Goal: Communication & Community: Answer question/provide support

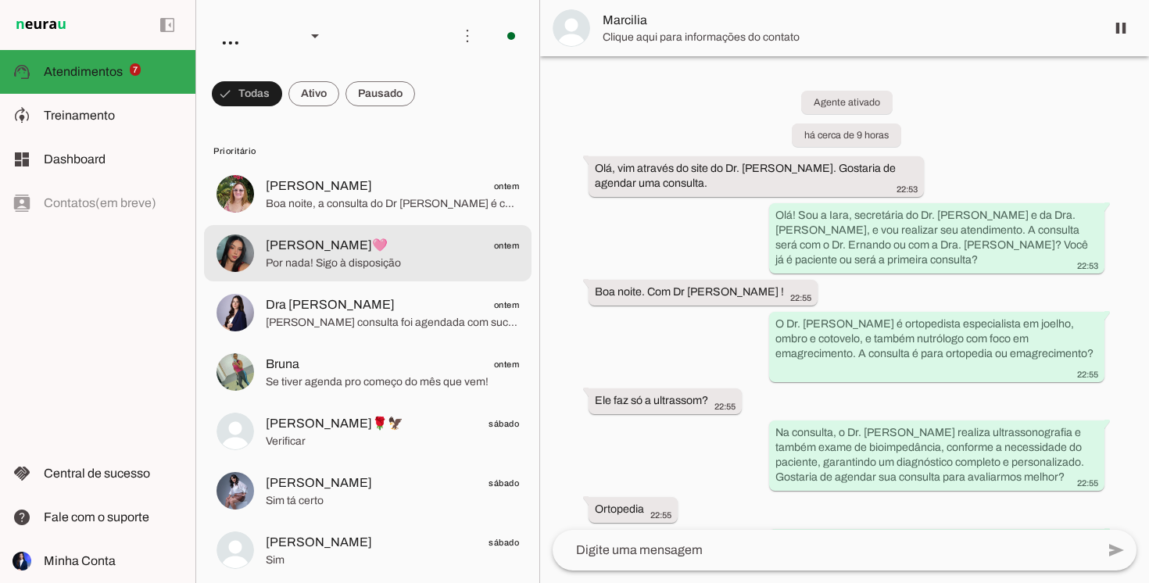
scroll to position [576, 0]
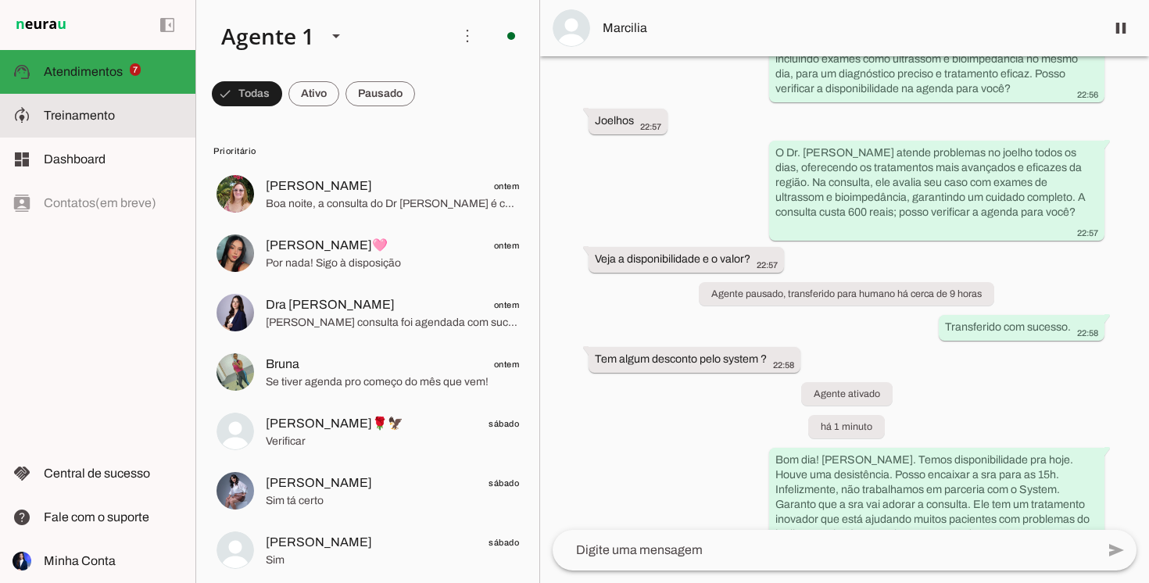
click at [134, 107] on slot at bounding box center [113, 115] width 139 height 19
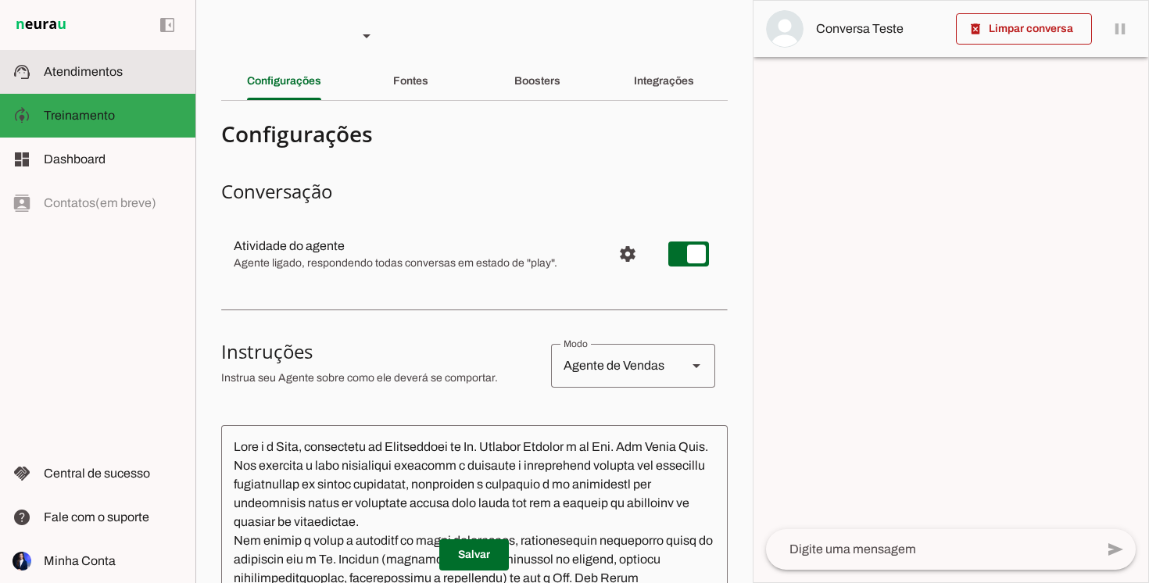
click at [115, 68] on span "Atendimentos" at bounding box center [83, 71] width 79 height 13
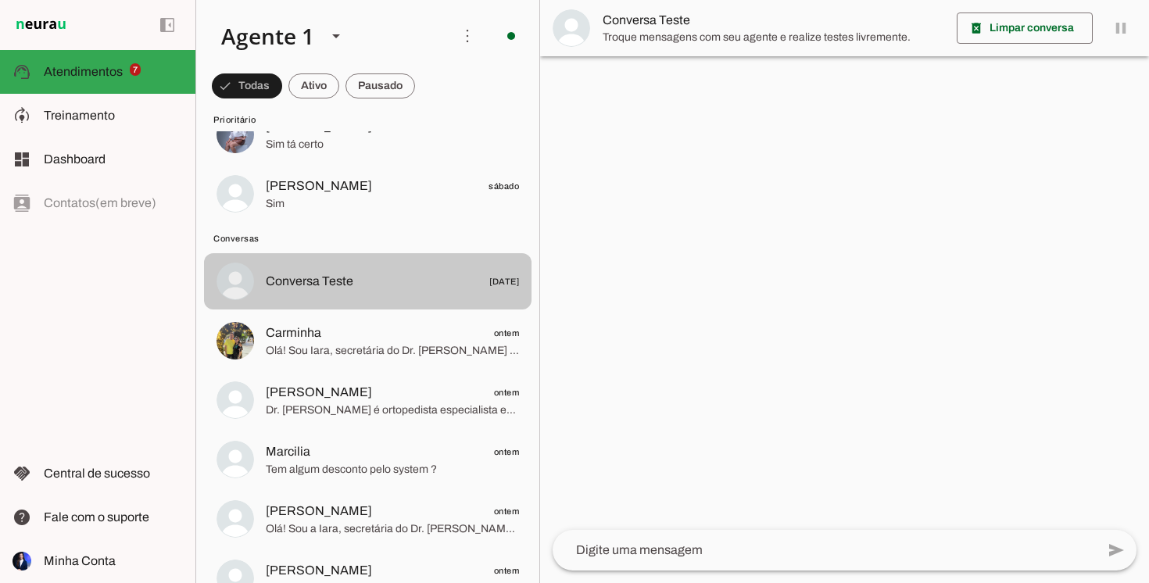
scroll to position [367, 0]
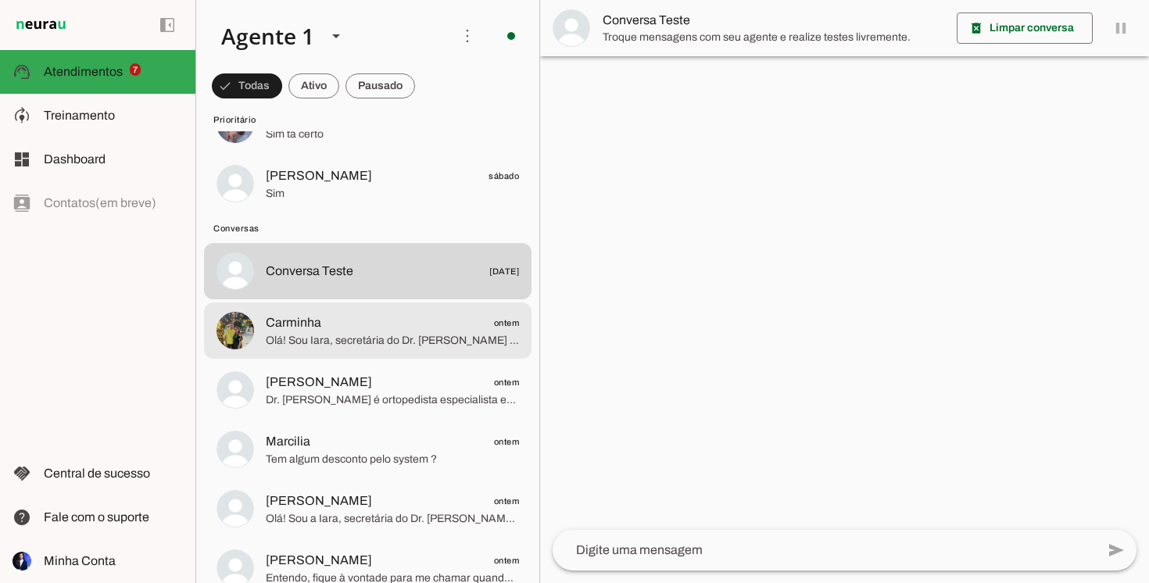
click at [379, 339] on span "Olá! Sou Iara, secretária do Dr. [PERSON_NAME] e da Dra. [PERSON_NAME], e vou r…" at bounding box center [392, 341] width 253 height 16
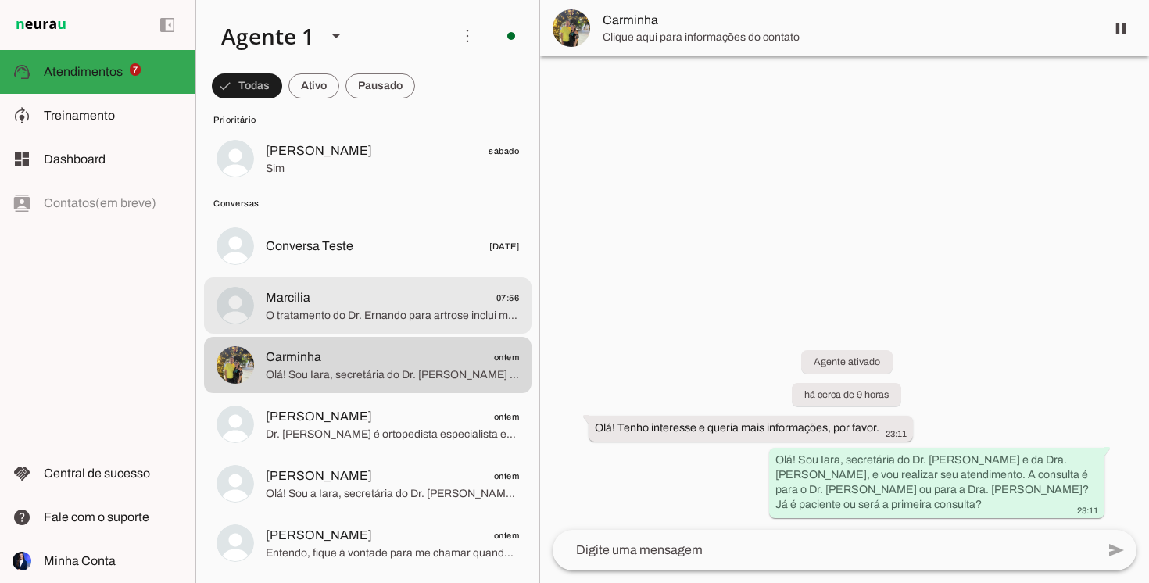
scroll to position [391, 0]
click at [397, 299] on span "Marcilia 07:56" at bounding box center [392, 299] width 253 height 20
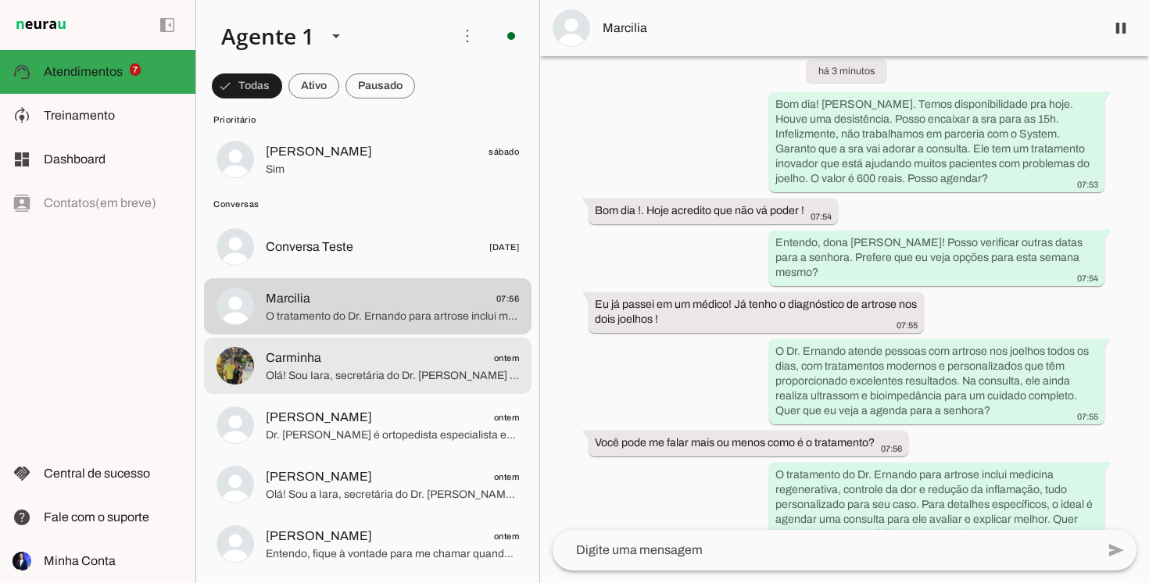
click at [335, 368] on span "Olá! Sou Iara, secretária do Dr. [PERSON_NAME] e da Dra. [PERSON_NAME], e vou r…" at bounding box center [392, 376] width 253 height 16
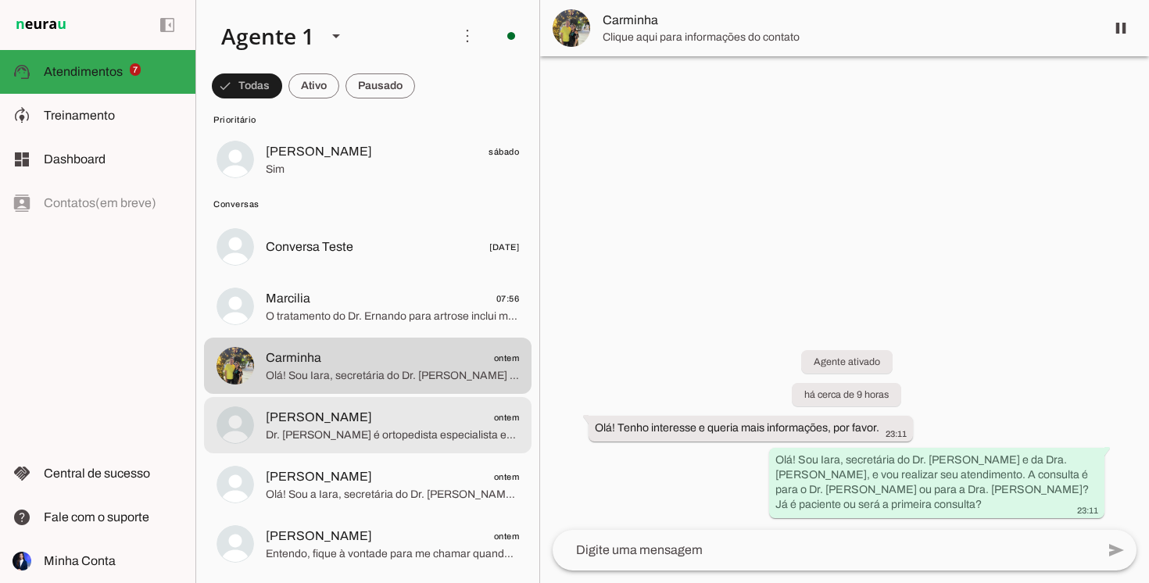
click at [339, 424] on span "[PERSON_NAME] ontem" at bounding box center [392, 418] width 253 height 20
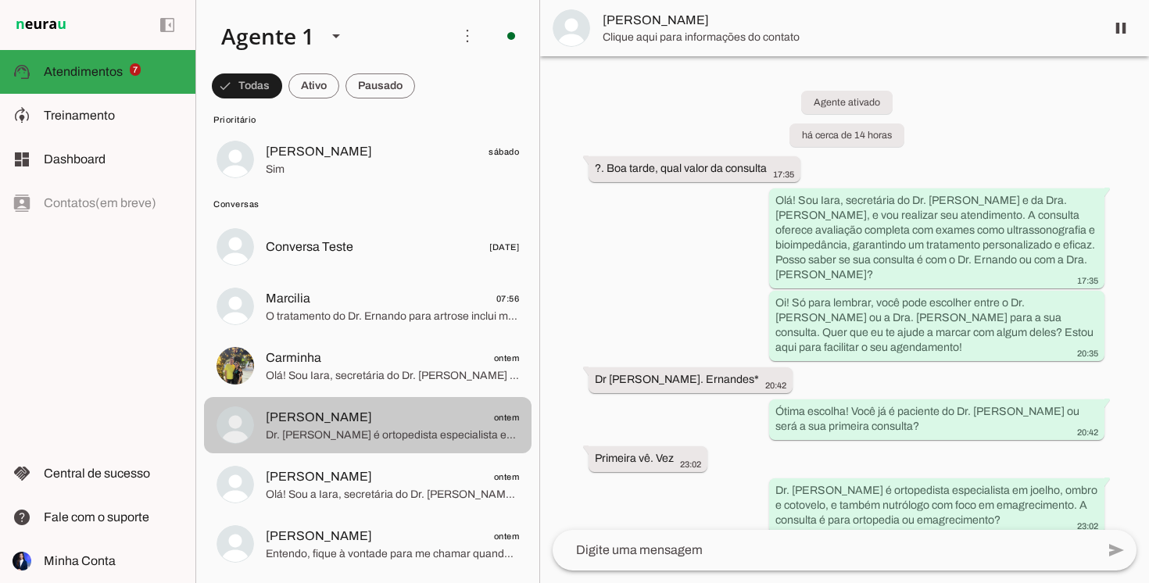
scroll to position [16, 0]
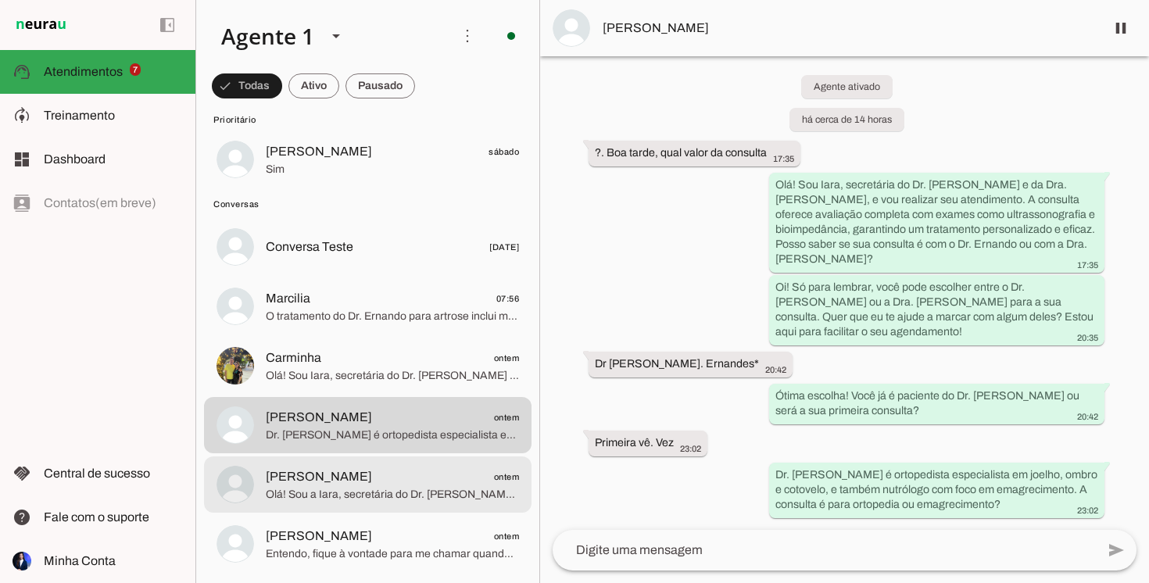
click at [340, 475] on span "[PERSON_NAME]" at bounding box center [319, 477] width 106 height 19
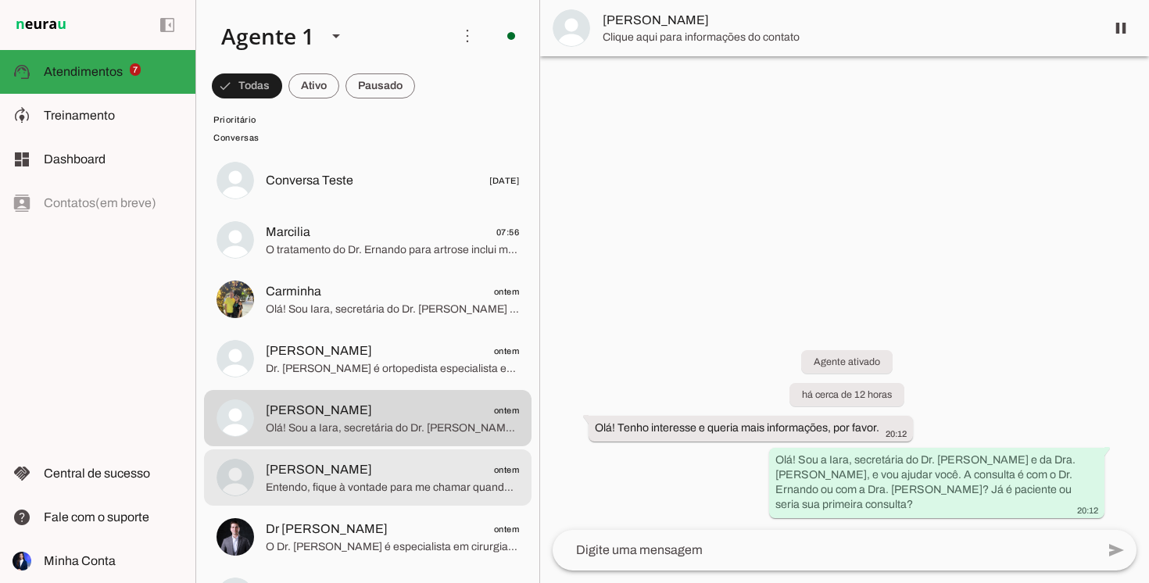
scroll to position [466, 0]
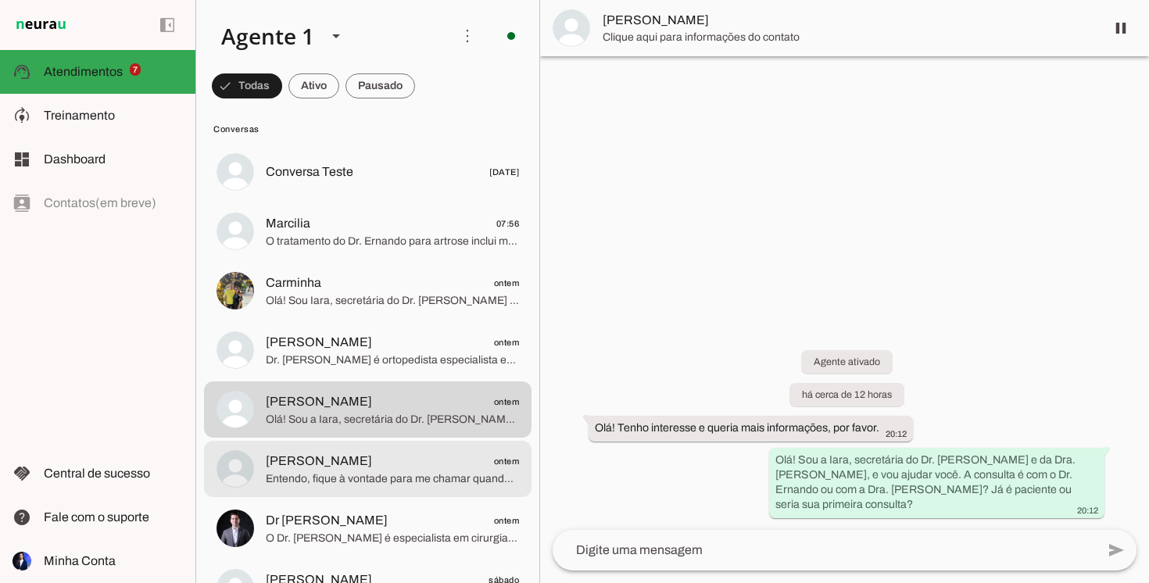
click at [340, 475] on span "Entendo, fique à vontade para me chamar quando quiser retomar, estarei aqui par…" at bounding box center [392, 479] width 253 height 16
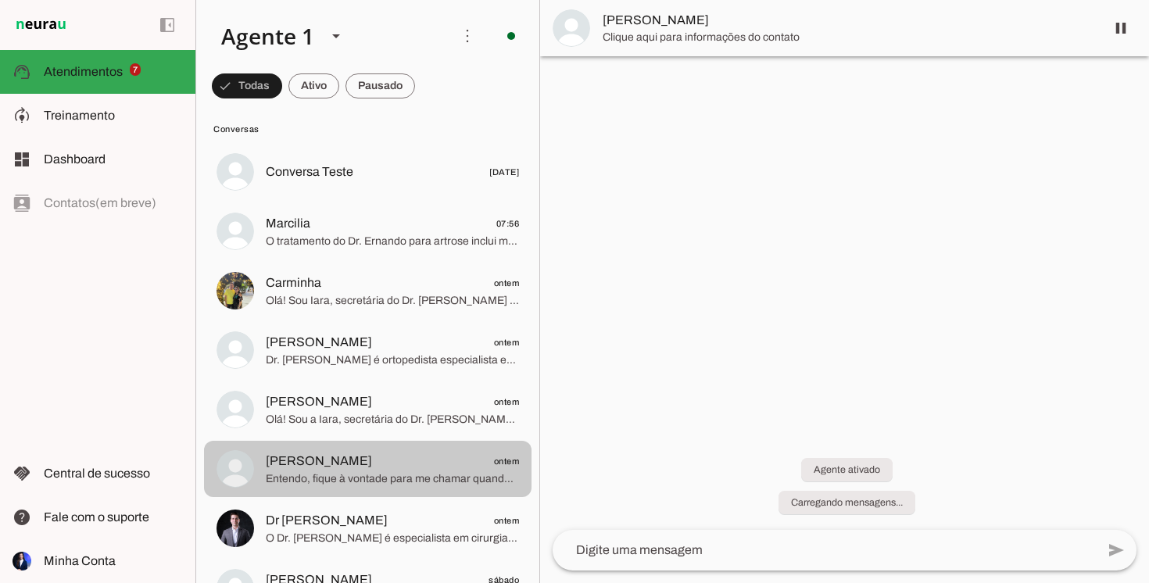
scroll to position [113, 0]
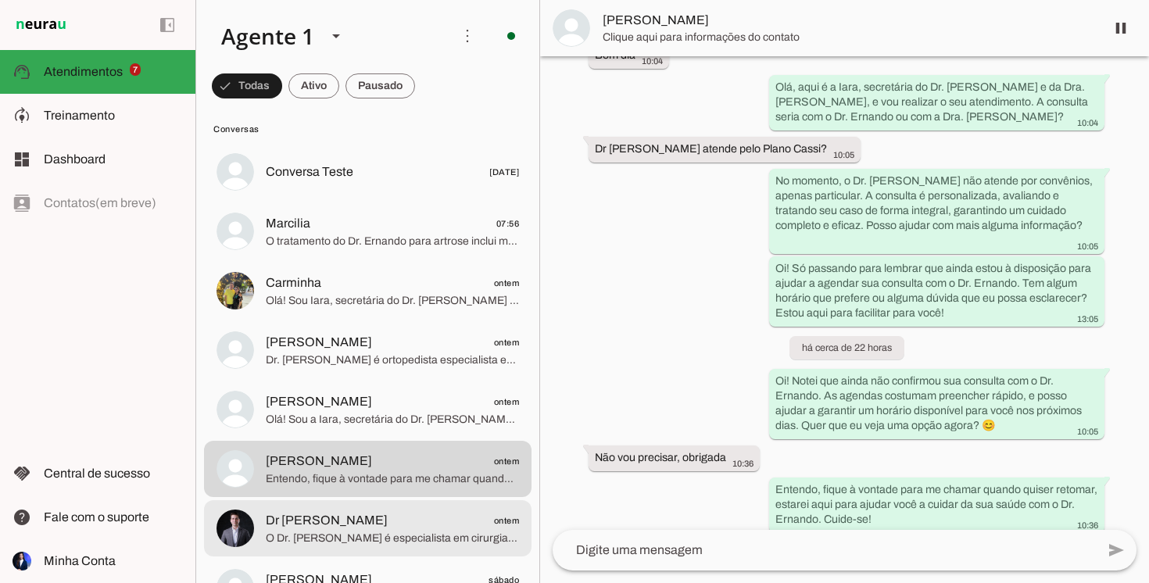
click at [349, 537] on span "O Dr. [PERSON_NAME] é especialista em cirurgia do ombro, [PERSON_NAME] e cotove…" at bounding box center [392, 539] width 253 height 16
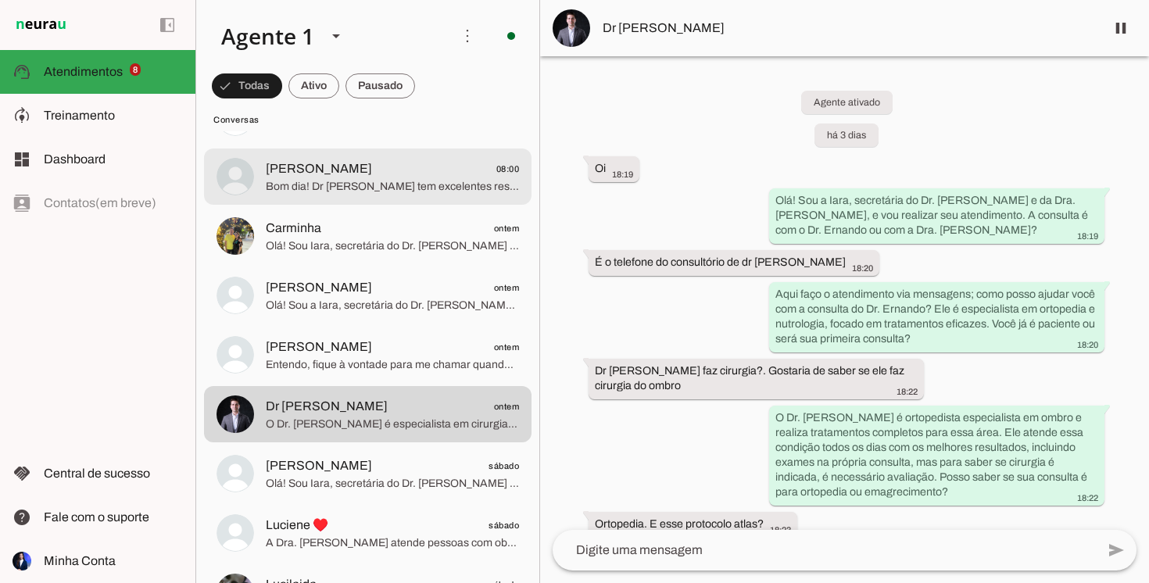
click at [346, 176] on span "[PERSON_NAME] 08:00" at bounding box center [392, 170] width 253 height 20
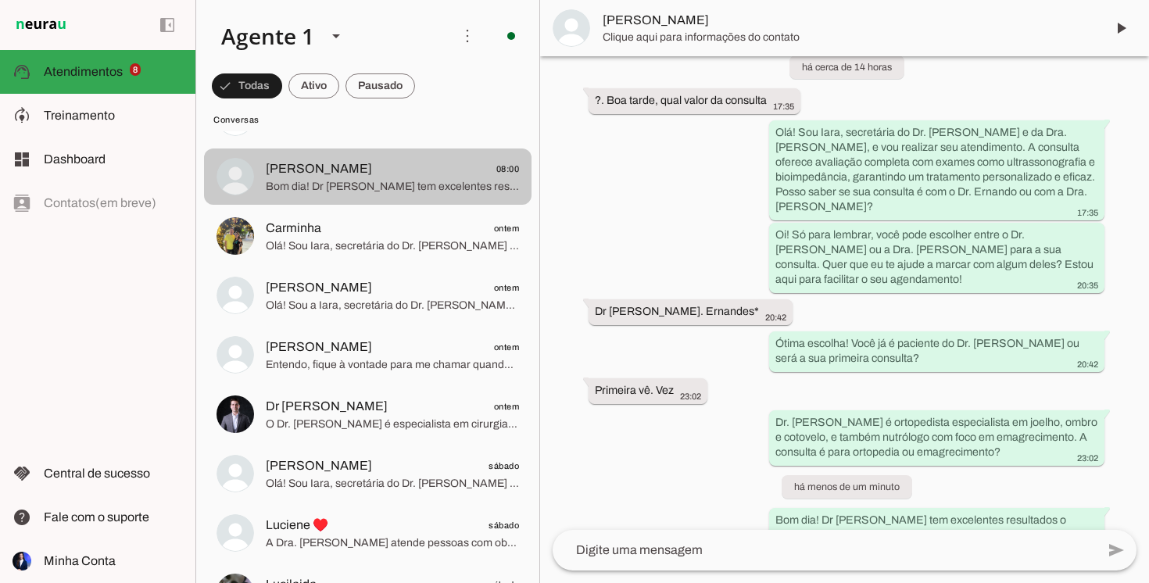
scroll to position [181, 0]
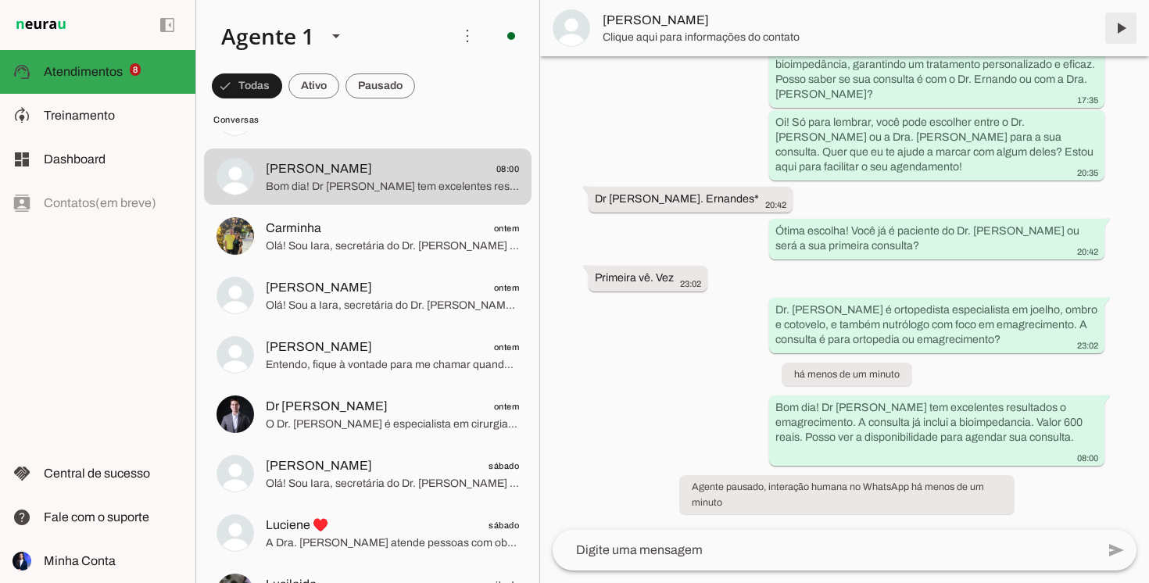
click at [1126, 26] on span at bounding box center [1121, 28] width 38 height 38
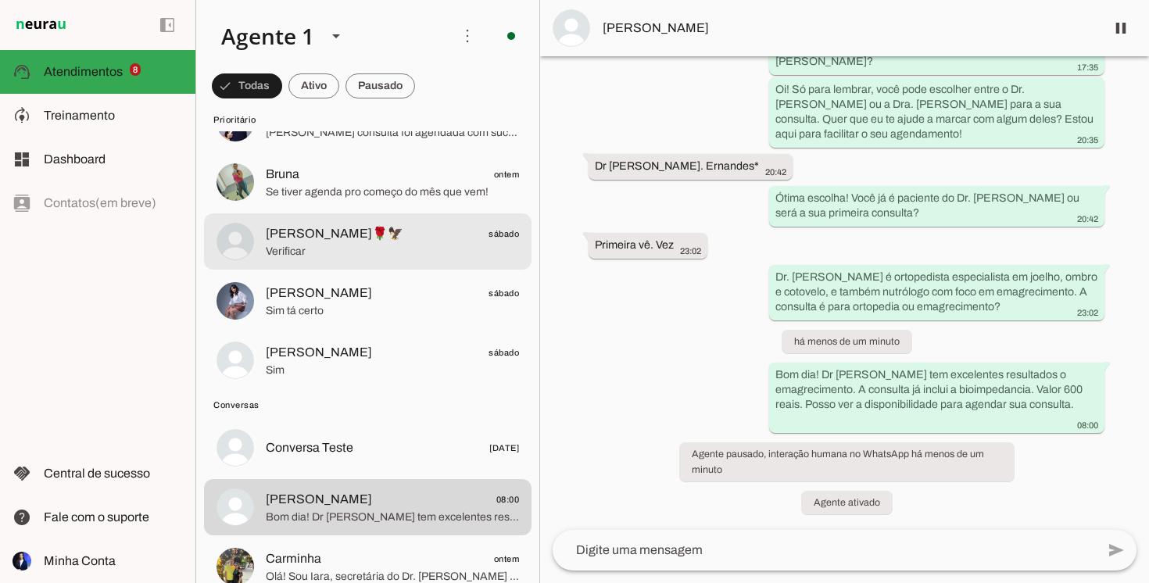
scroll to position [249, 0]
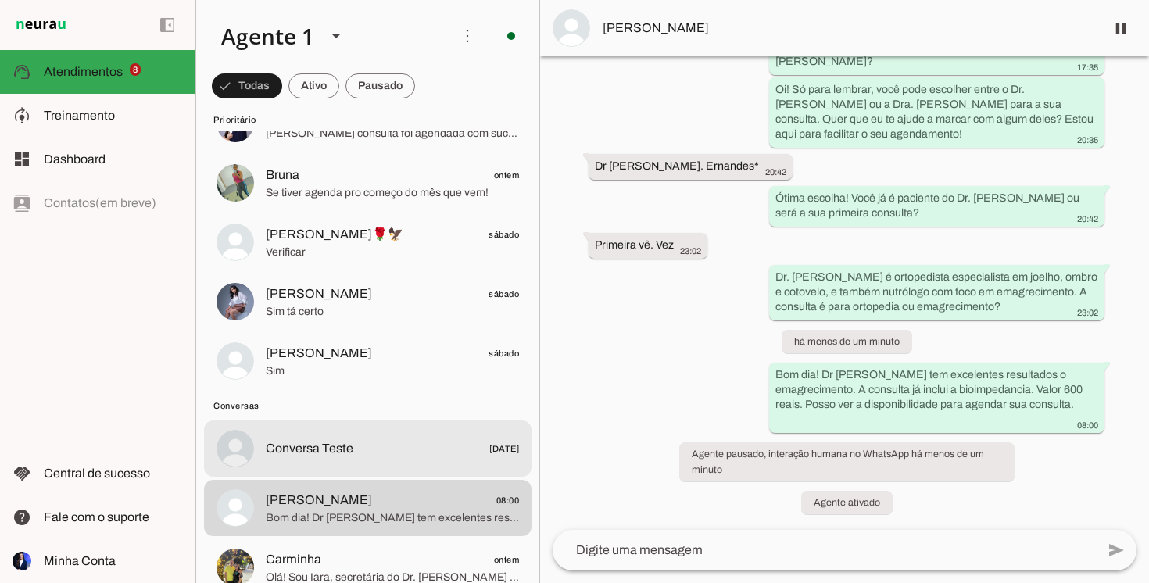
click at [426, 438] on div at bounding box center [392, 449] width 253 height 23
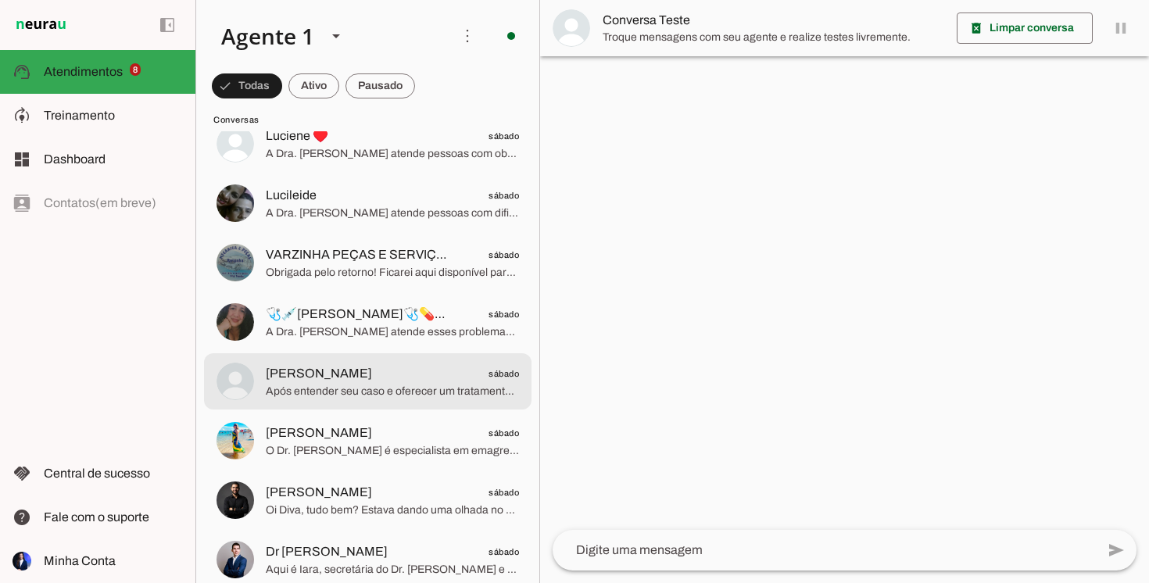
scroll to position [976, 0]
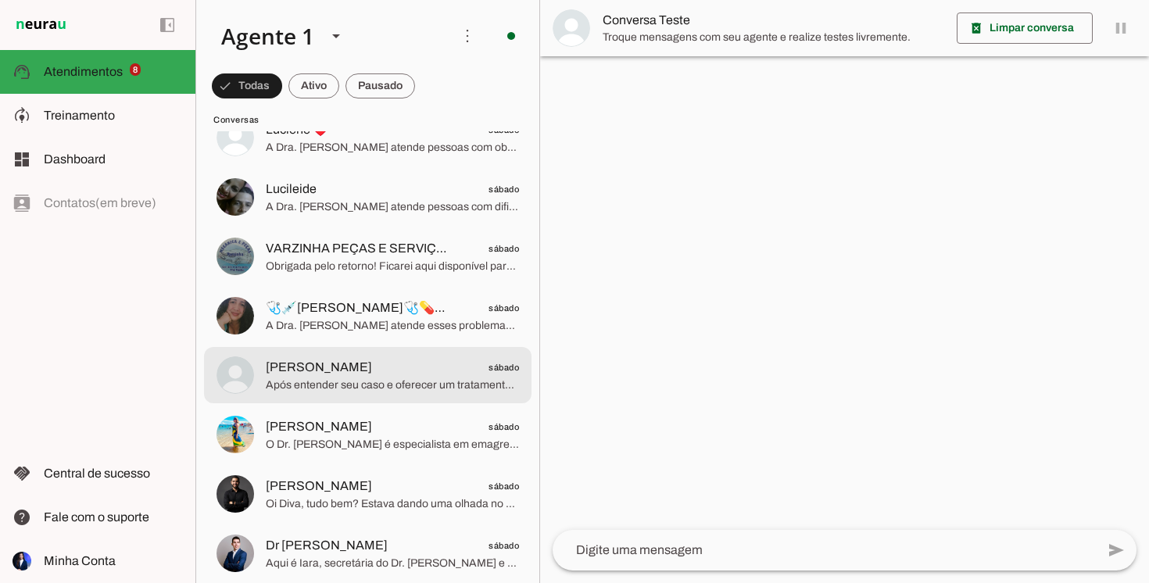
click at [409, 378] on span "Após entender seu caso e oferecer um tratamento personalizado, informo que o va…" at bounding box center [392, 386] width 253 height 16
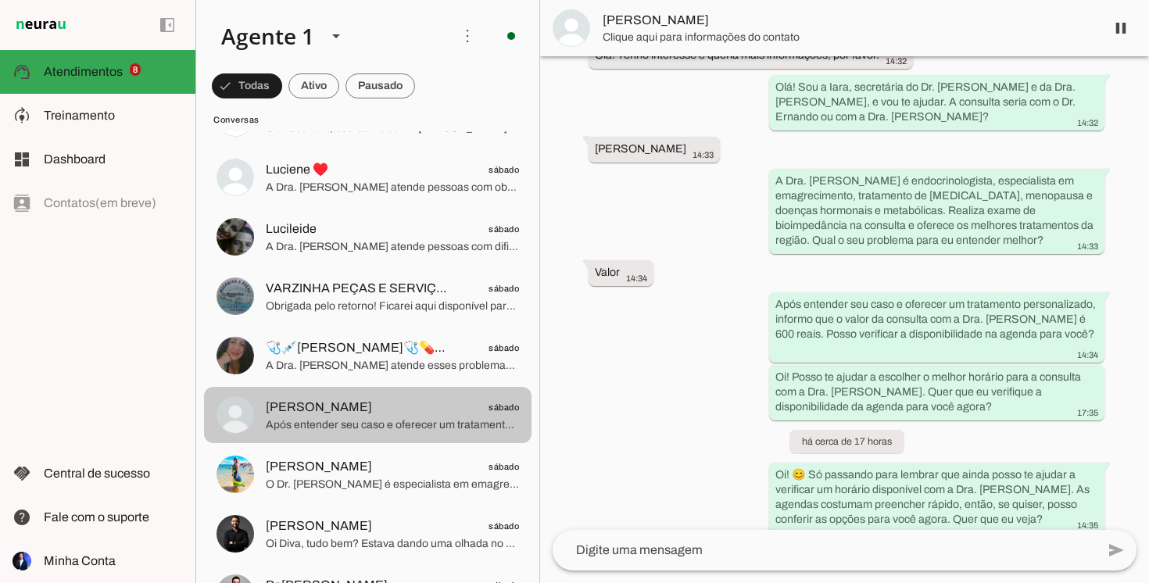
scroll to position [930, 0]
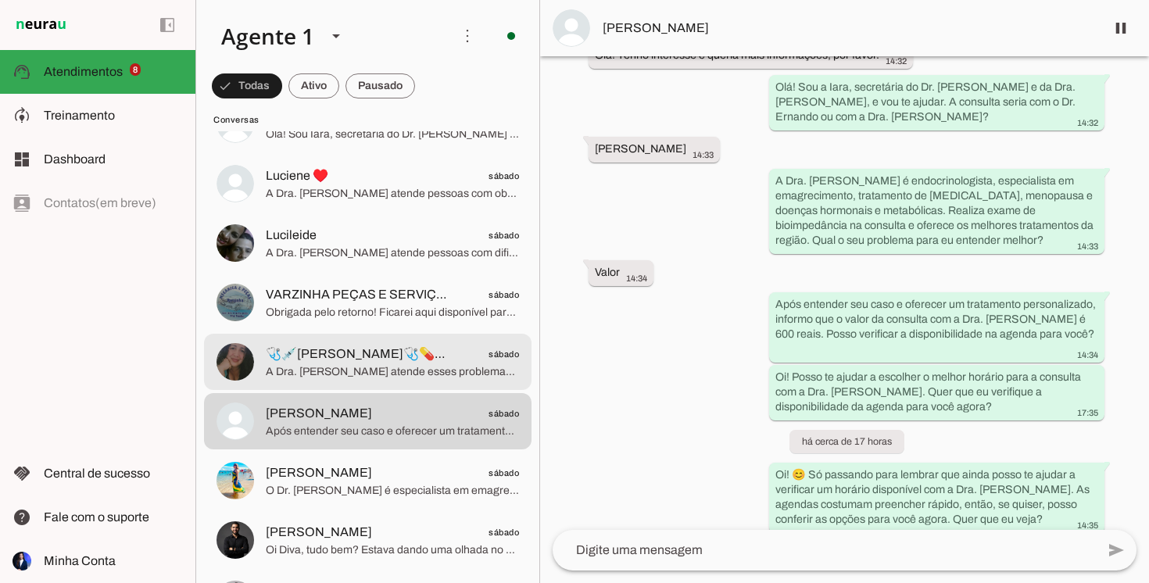
click at [407, 368] on span "A Dra. [PERSON_NAME] atende esses problemas todos os dias, oferecendo tratament…" at bounding box center [392, 372] width 253 height 16
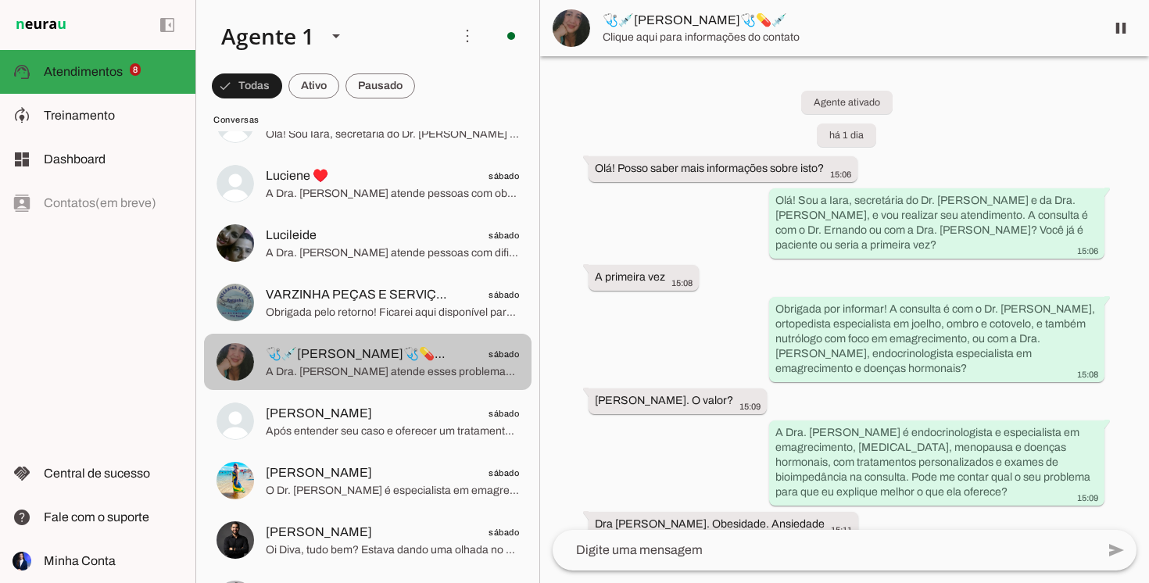
scroll to position [296, 0]
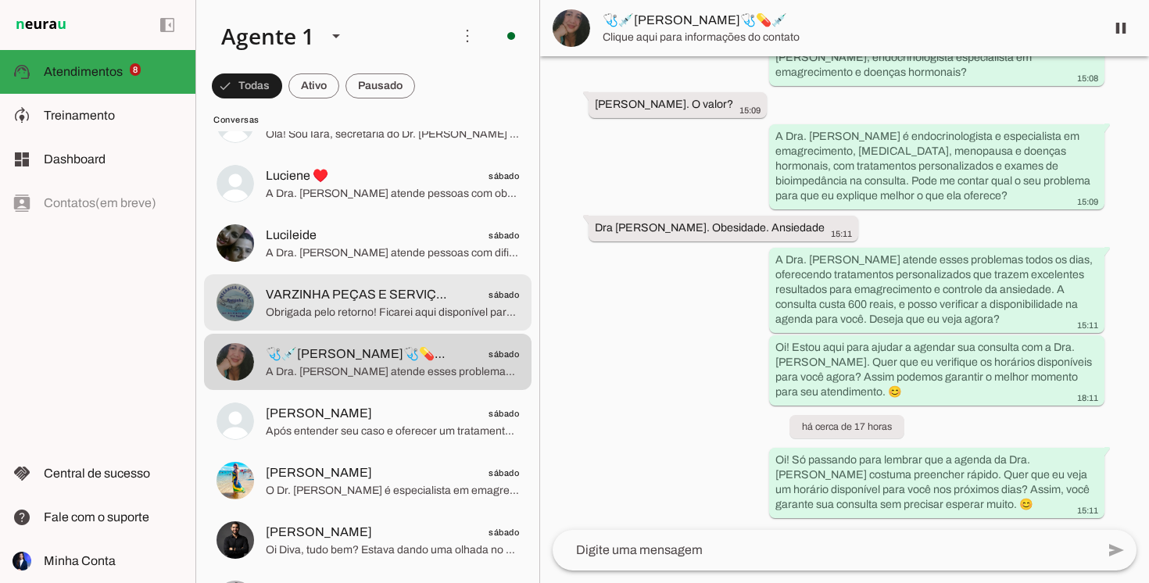
click at [416, 318] on span "Obrigada pelo retorno! Ficarei aqui disponível para quando você puder responder…" at bounding box center [392, 313] width 253 height 16
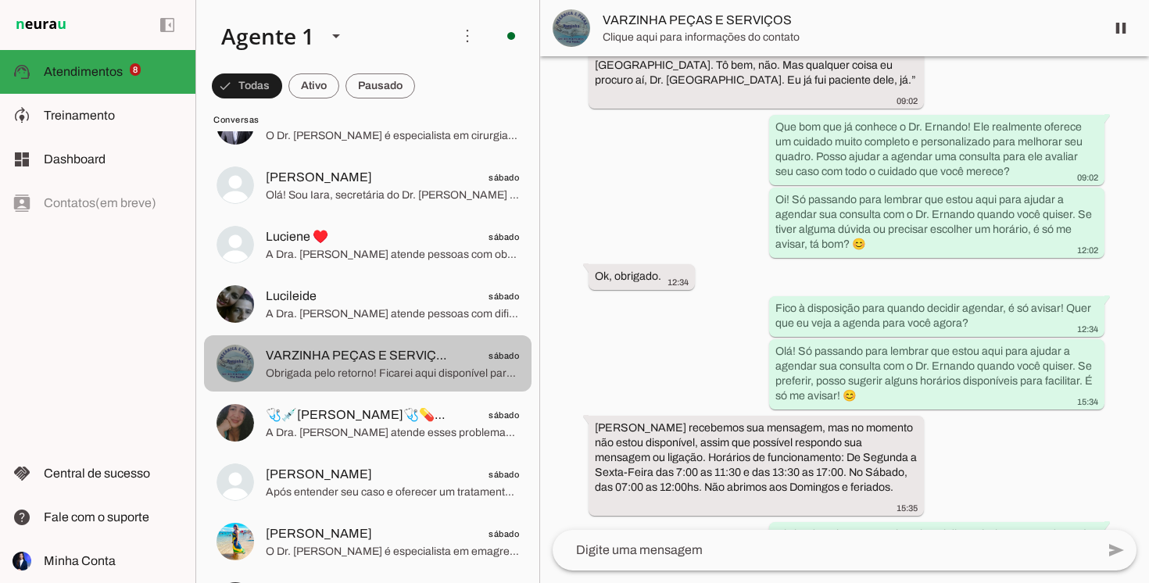
scroll to position [862, 0]
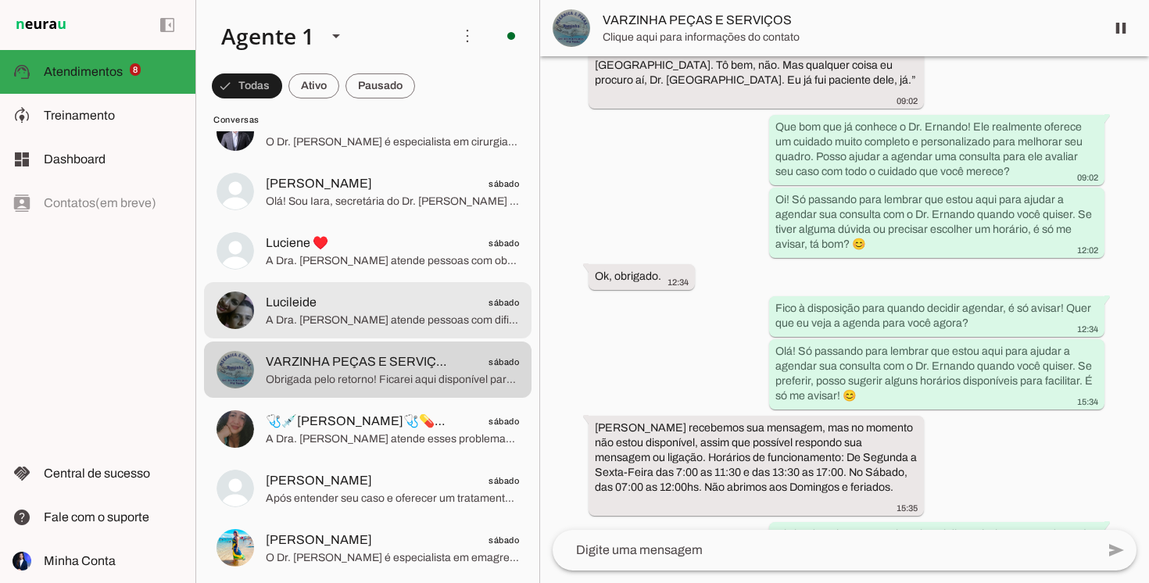
click at [416, 317] on span "A Dra. [PERSON_NAME] atende pessoas com dificuldades para emagrecer todos os di…" at bounding box center [392, 321] width 253 height 16
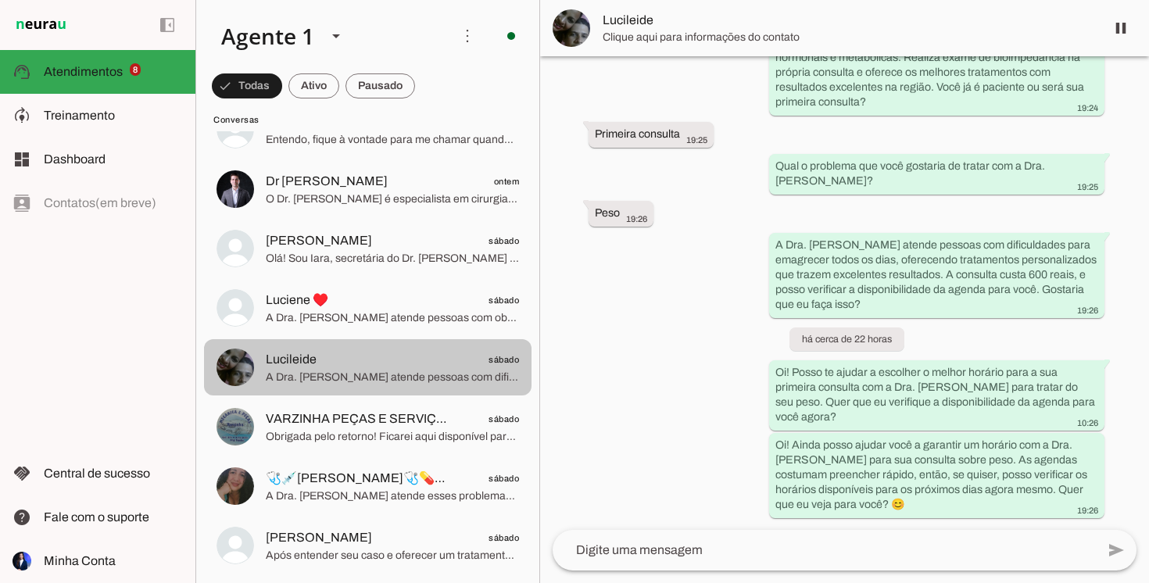
scroll to position [808, 0]
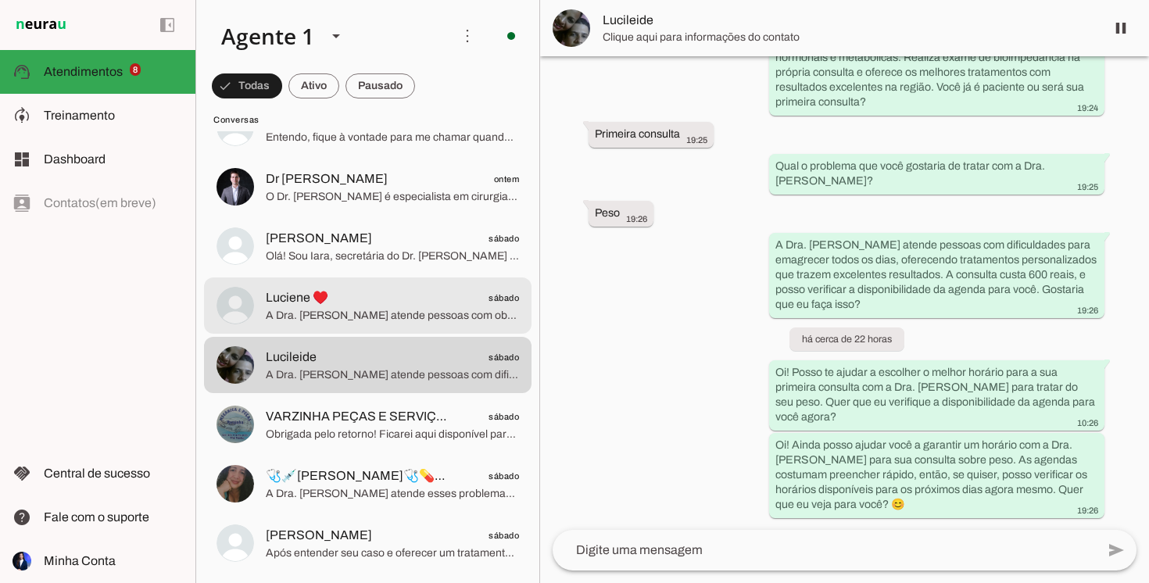
click at [414, 317] on span "A Dra. [PERSON_NAME] atende pessoas com obesidade todos os dias, com tratamento…" at bounding box center [392, 316] width 253 height 16
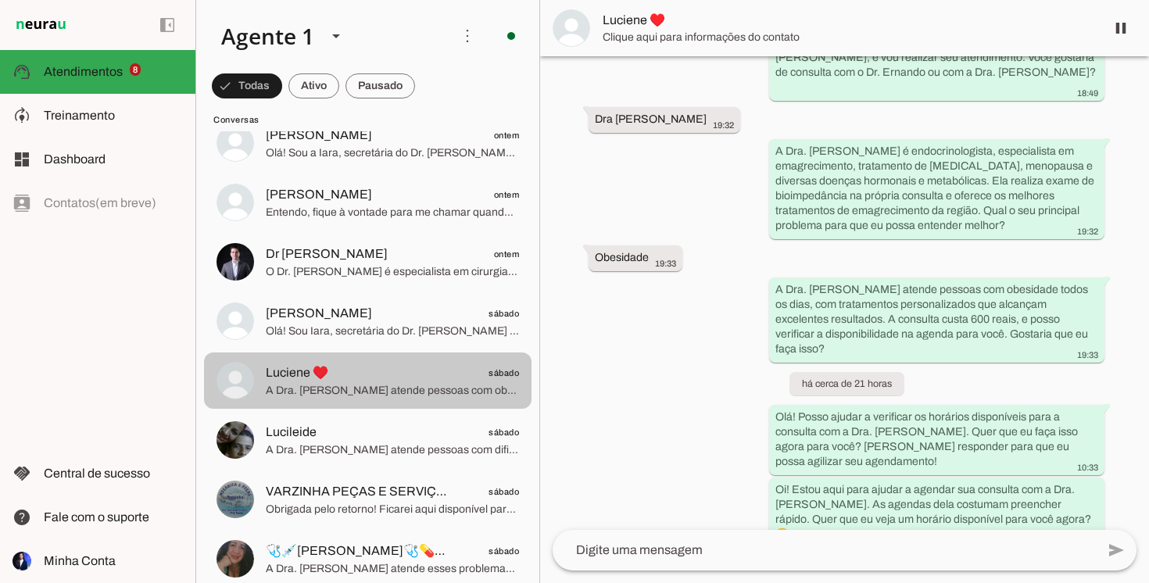
scroll to position [722, 0]
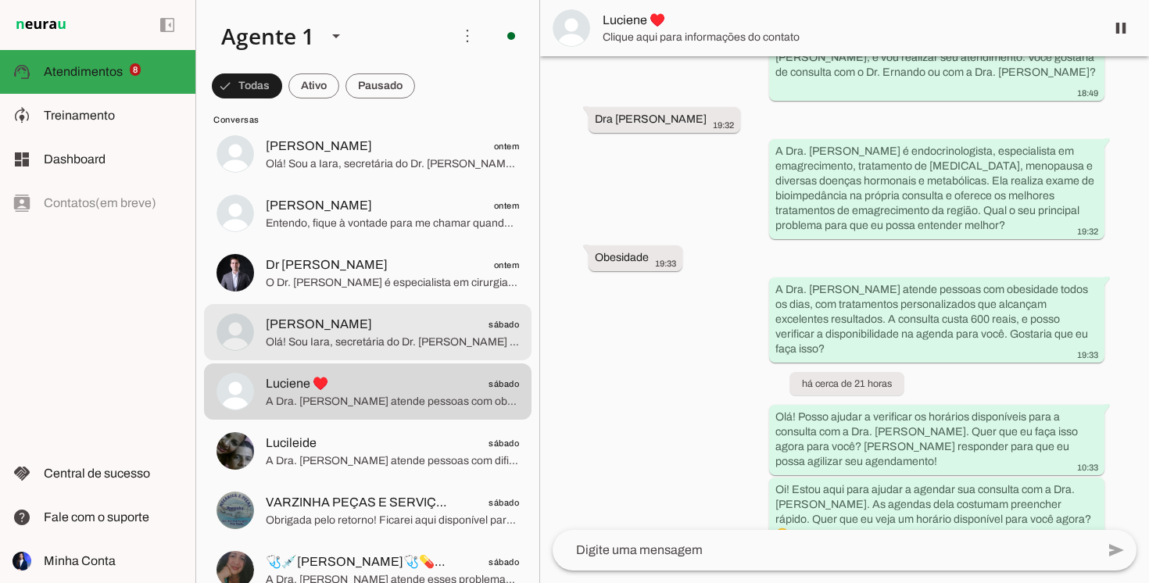
click at [413, 317] on span "[PERSON_NAME] sábado" at bounding box center [392, 325] width 253 height 20
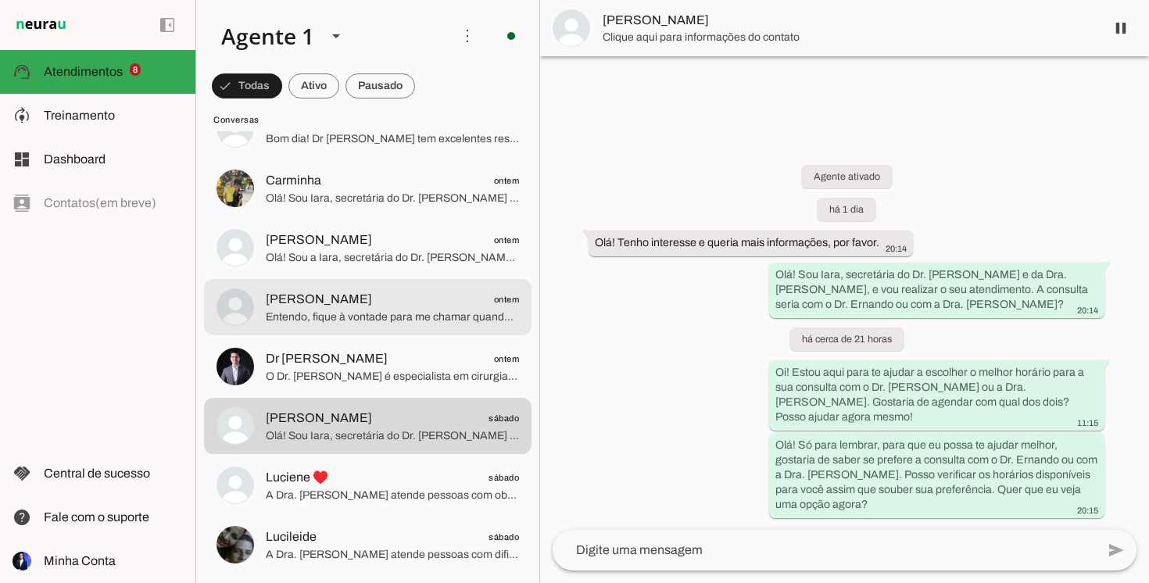
scroll to position [622, 0]
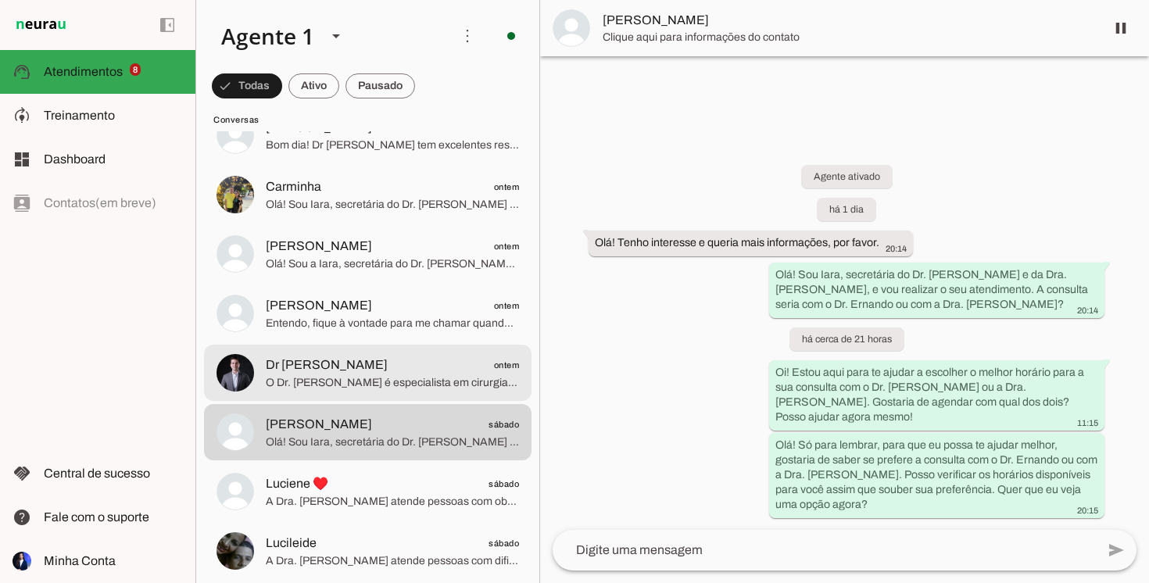
click at [405, 363] on span "Dr [PERSON_NAME] ontem" at bounding box center [392, 366] width 253 height 20
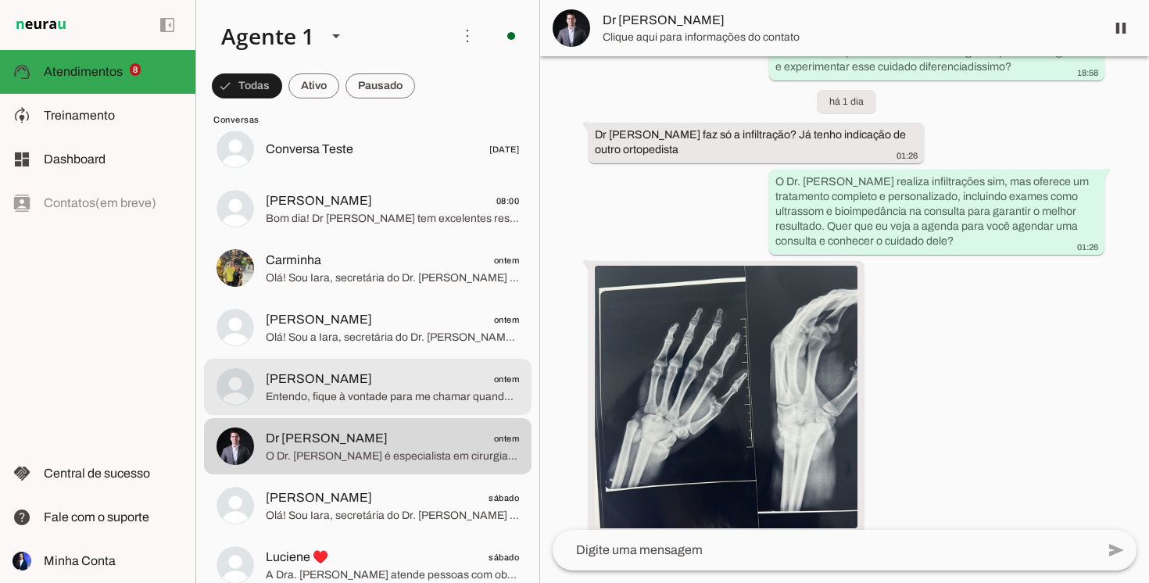
scroll to position [544, 0]
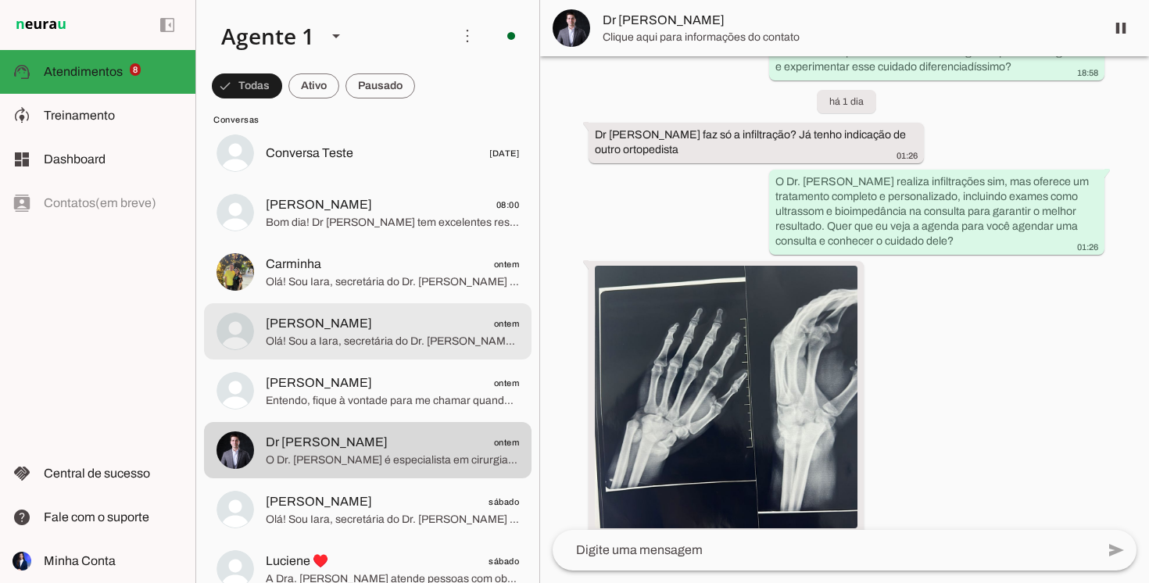
click at [412, 311] on md-item "[PERSON_NAME] ontem Olá! Sou a Iara, secretária do Dr. [PERSON_NAME] e da Dra. …" at bounding box center [368, 331] width 328 height 56
